Goal: Check status: Check status

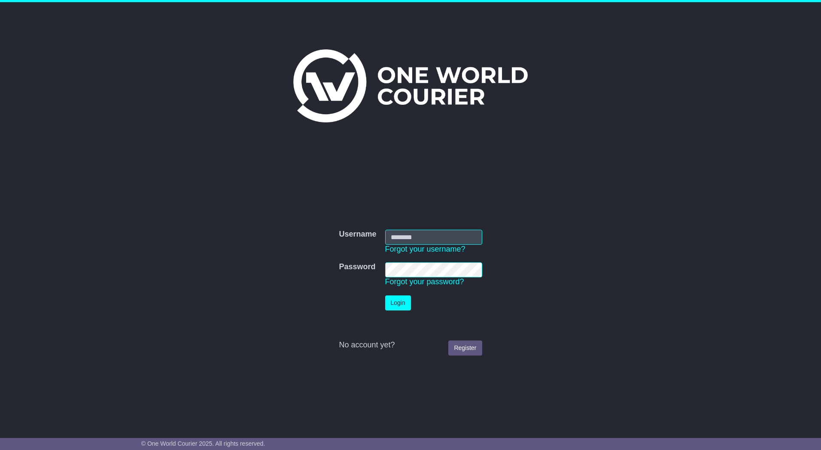
type input "*********"
click at [390, 310] on button "Login" at bounding box center [398, 303] width 26 height 15
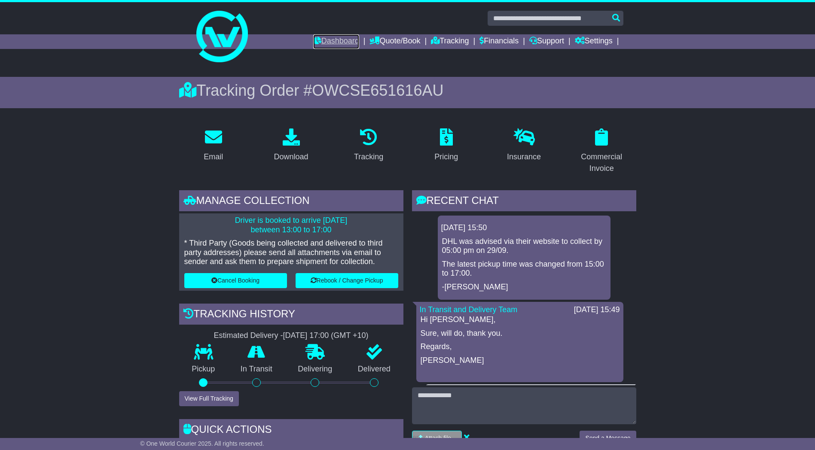
click at [328, 40] on link "Dashboard" at bounding box center [336, 41] width 46 height 15
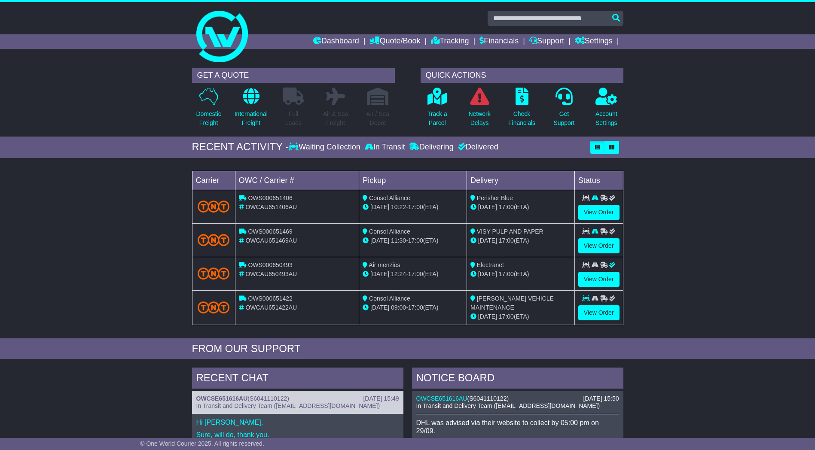
scroll to position [43, 0]
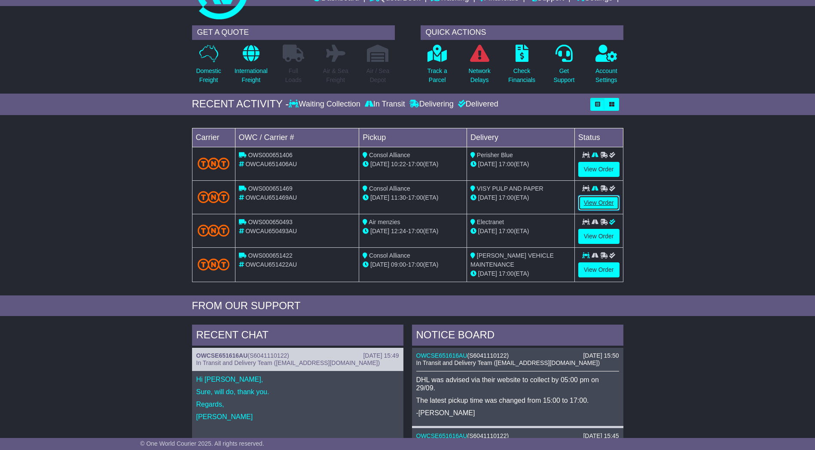
click at [594, 202] on link "View Order" at bounding box center [598, 202] width 41 height 15
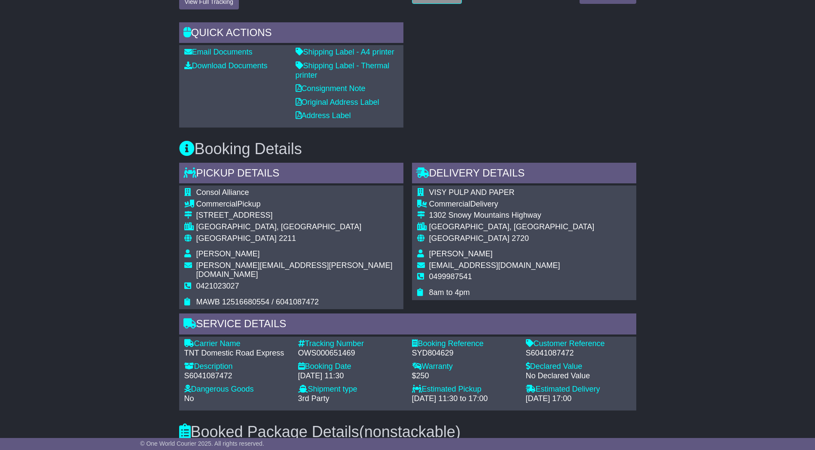
scroll to position [388, 0]
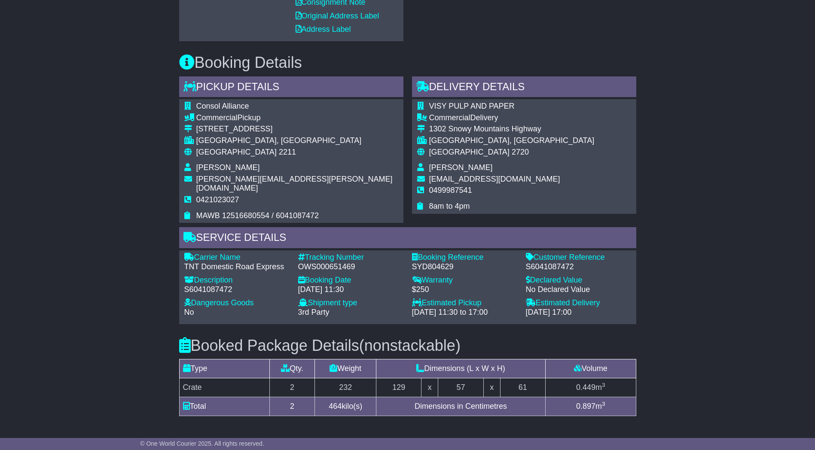
drag, startPoint x: 417, startPoint y: 280, endPoint x: 440, endPoint y: 280, distance: 23.2
click at [442, 285] on div "$250" at bounding box center [464, 289] width 105 height 9
drag, startPoint x: 521, startPoint y: 283, endPoint x: 588, endPoint y: 280, distance: 67.1
click at [598, 280] on div "Declared Value - No Declared Value" at bounding box center [578, 285] width 114 height 18
click at [688, 239] on div "Email Download Tracking Pricing Insurance" at bounding box center [407, 188] width 815 height 850
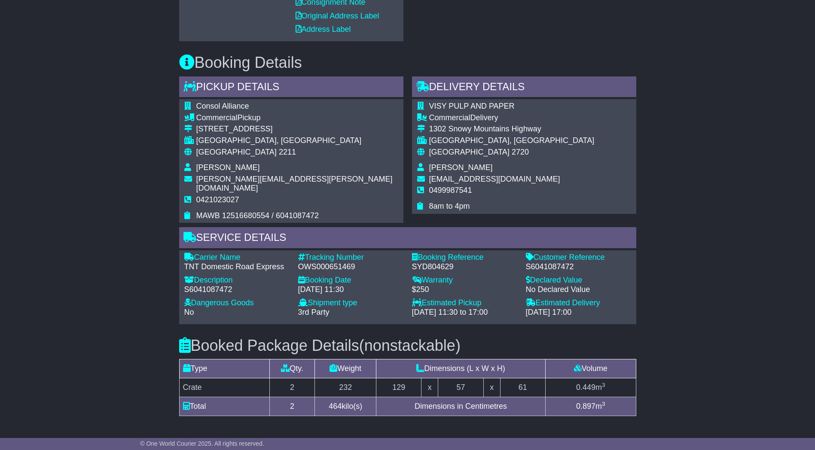
scroll to position [559, 0]
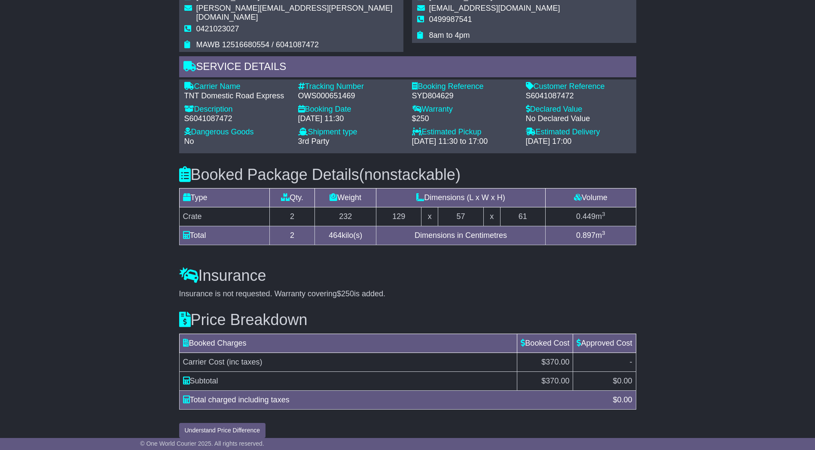
click at [543, 129] on div "Carrier Name - TNT Domestic Road Express Description - S6041087472 Tracking Num…" at bounding box center [407, 116] width 455 height 69
click at [683, 165] on div "Email Download Tracking Pricing Insurance" at bounding box center [407, 17] width 815 height 850
drag, startPoint x: 398, startPoint y: 204, endPoint x: 559, endPoint y: 208, distance: 161.1
click at [559, 208] on tr "Crate 2 232 129 x 57 x 61 0.449 m 3" at bounding box center [407, 216] width 457 height 19
click at [700, 219] on div "Email Download Tracking Pricing Insurance" at bounding box center [407, 17] width 815 height 850
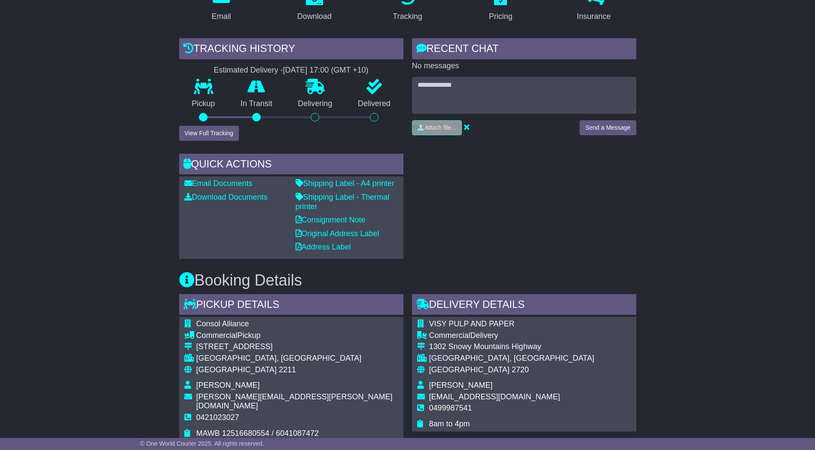
scroll to position [0, 0]
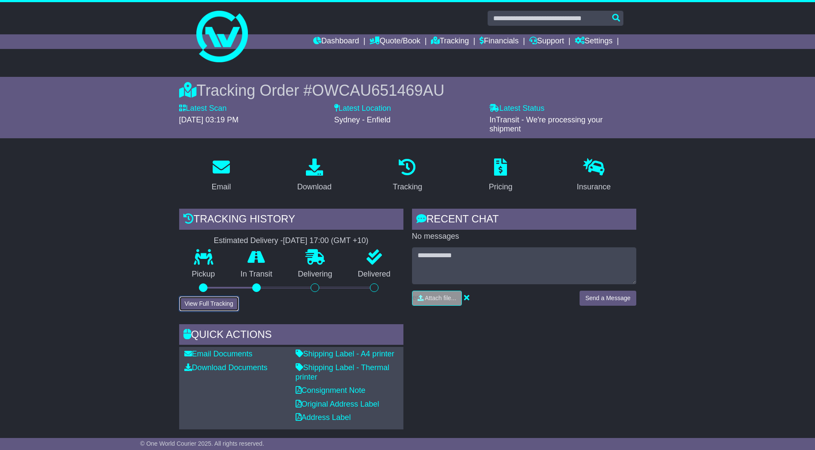
click at [224, 298] on button "View Full Tracking" at bounding box center [209, 303] width 60 height 15
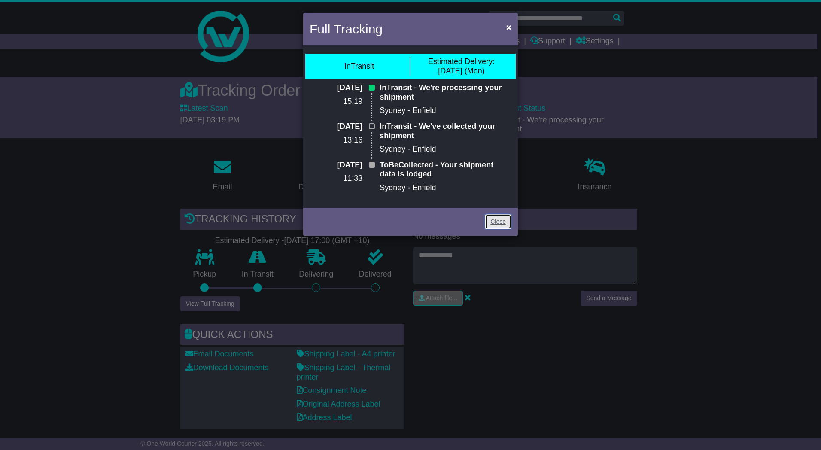
click at [496, 224] on link "Close" at bounding box center [498, 221] width 27 height 15
